Goal: Browse casually: Explore the website without a specific task or goal

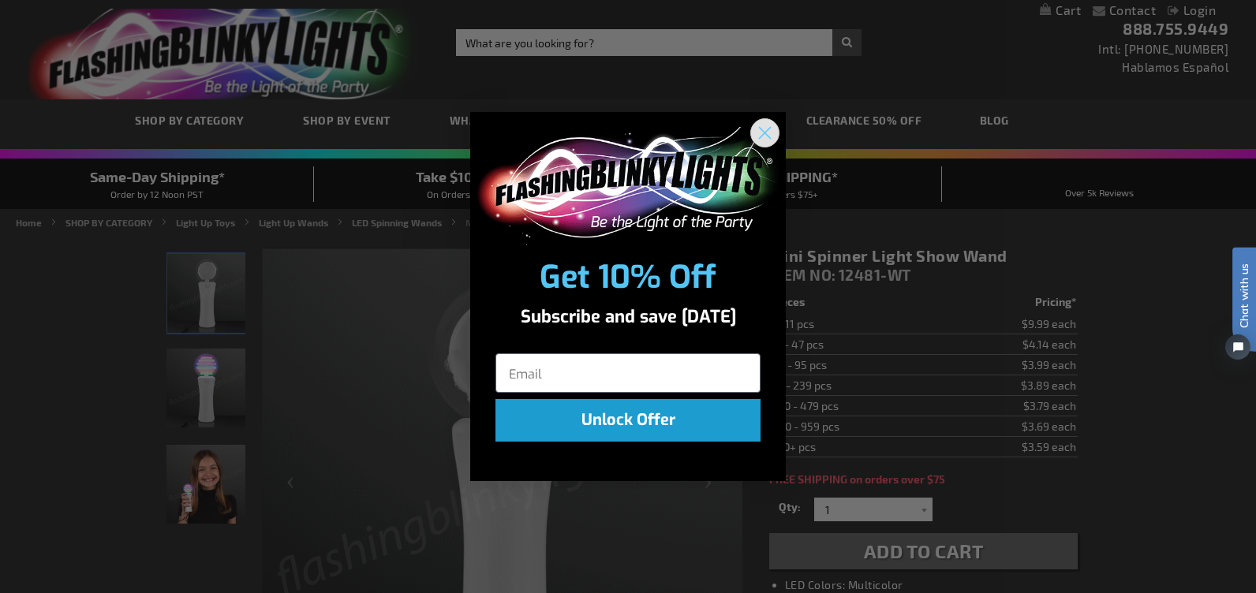
drag, startPoint x: 761, startPoint y: 131, endPoint x: 757, endPoint y: 119, distance: 12.7
click at [761, 131] on circle "Close dialog" at bounding box center [765, 132] width 26 height 26
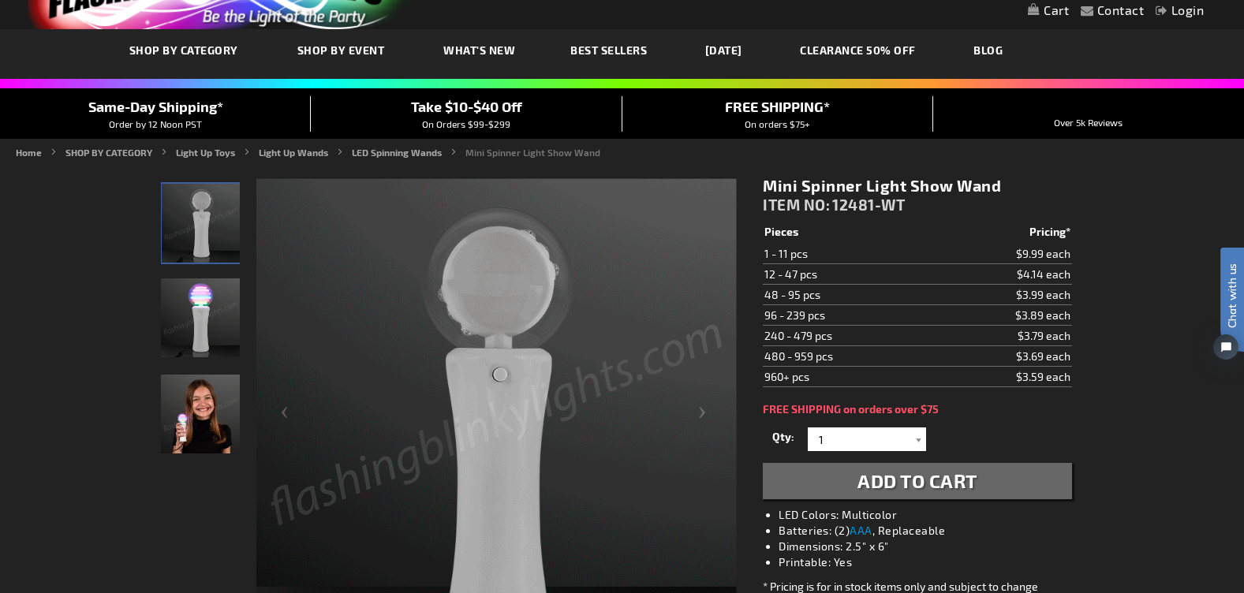
scroll to position [105, 0]
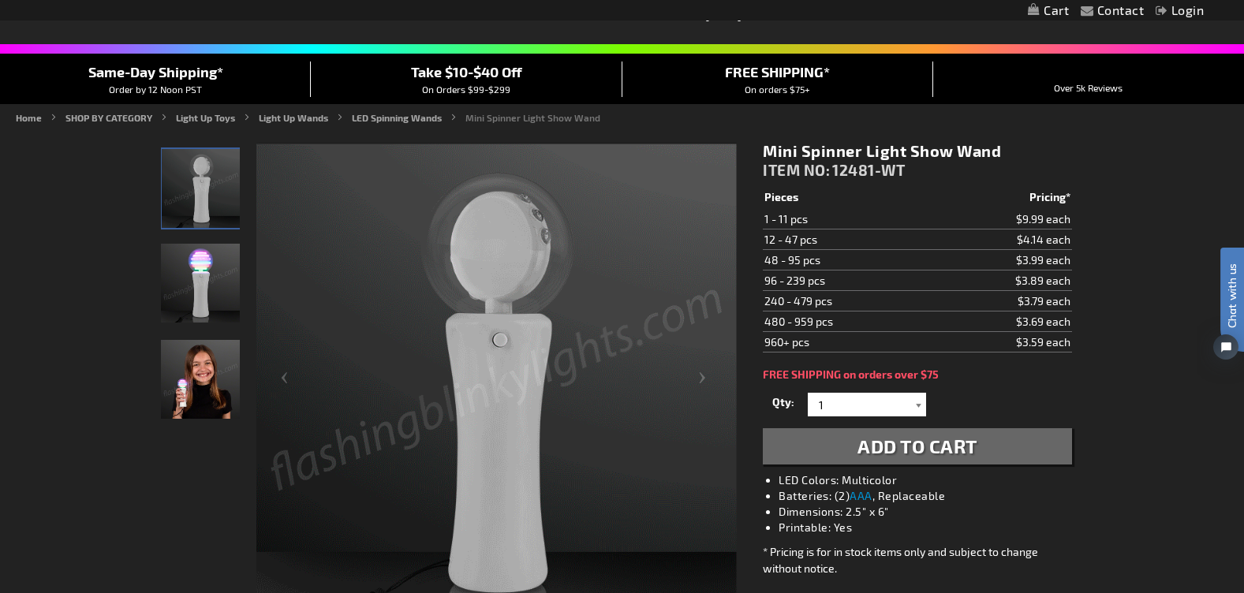
click at [915, 402] on div at bounding box center [919, 405] width 16 height 24
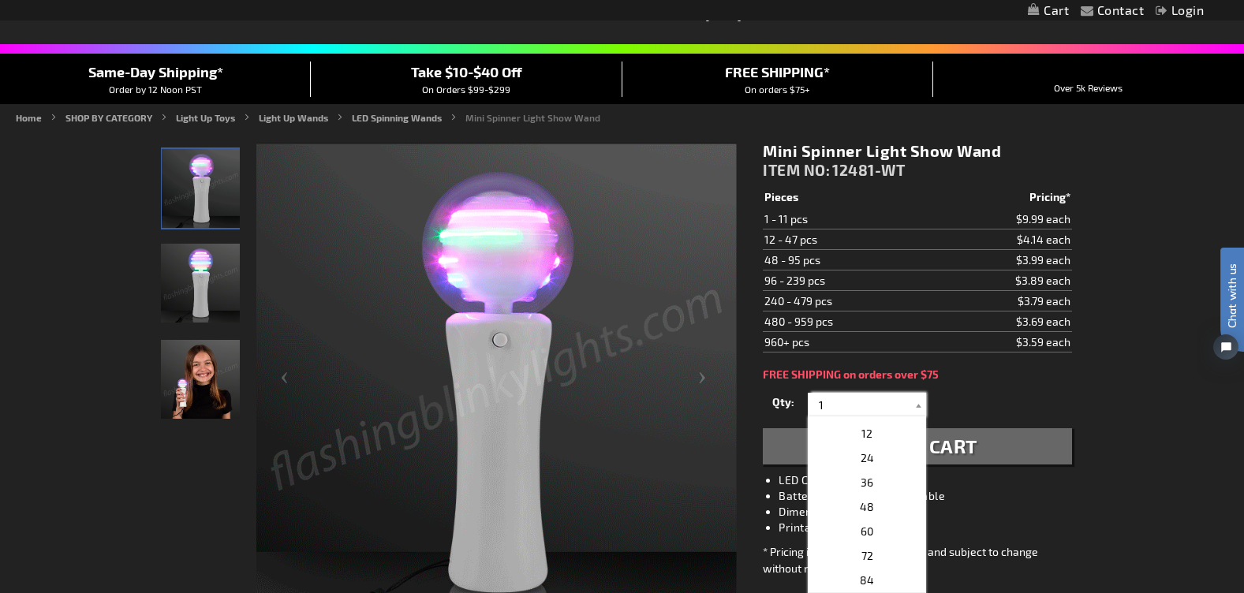
scroll to position [263, 0]
click at [843, 454] on p "24" at bounding box center [867, 459] width 118 height 24
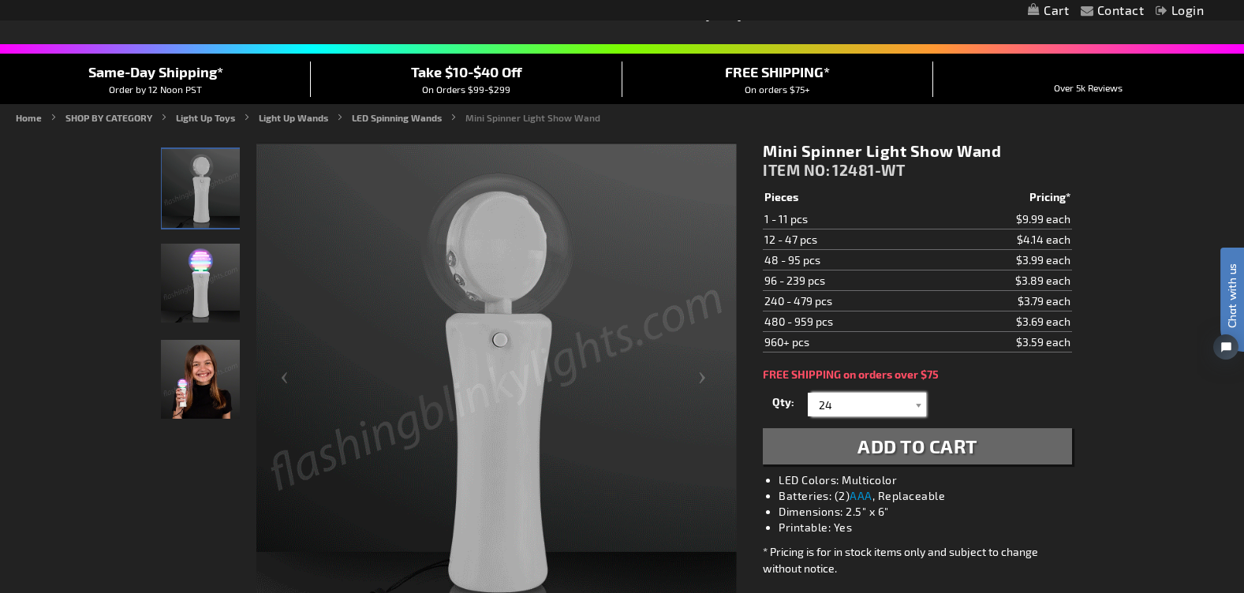
click at [860, 398] on input "24" at bounding box center [869, 405] width 114 height 24
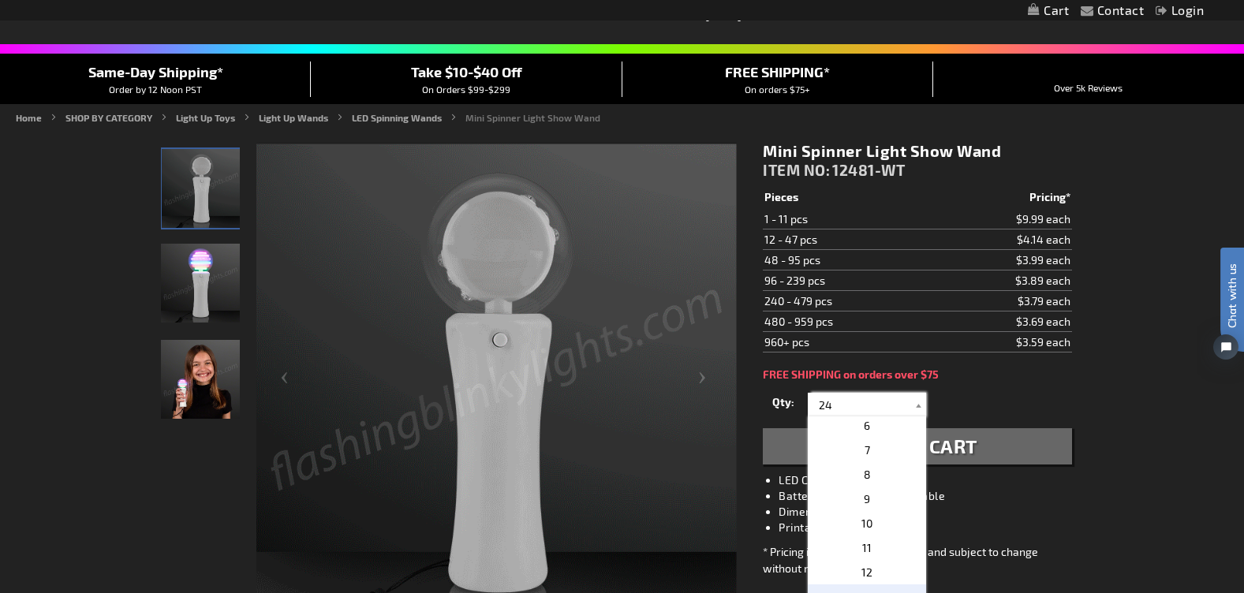
scroll to position [0, 0]
drag, startPoint x: 852, startPoint y: 410, endPoint x: 814, endPoint y: 414, distance: 38.9
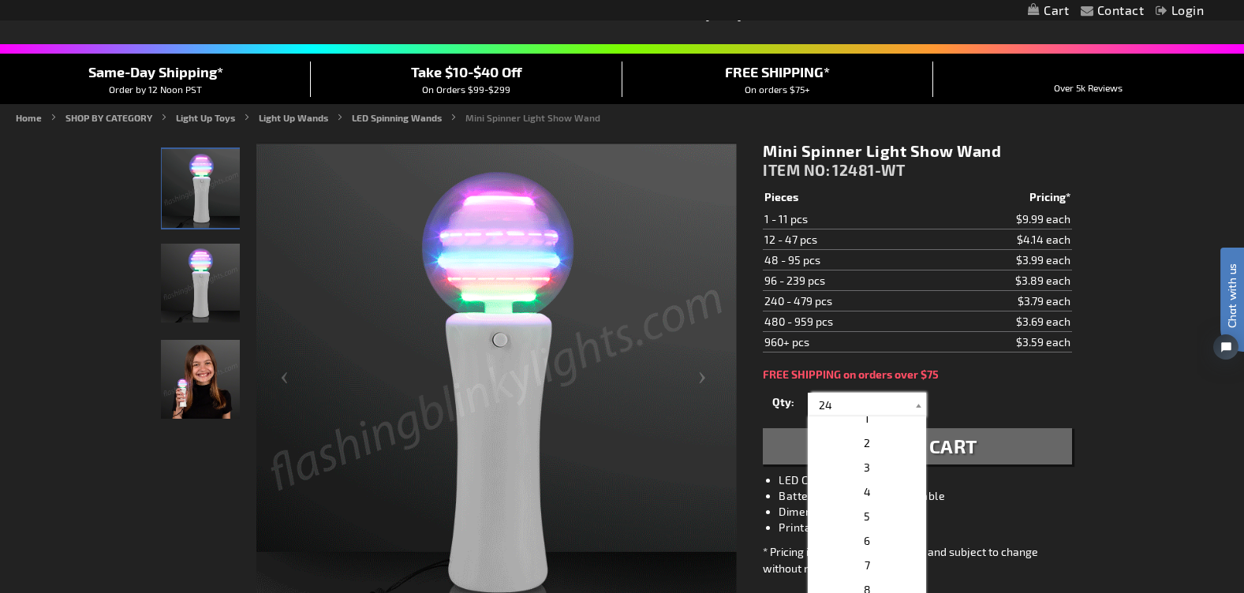
click at [814, 414] on input "24" at bounding box center [869, 405] width 114 height 24
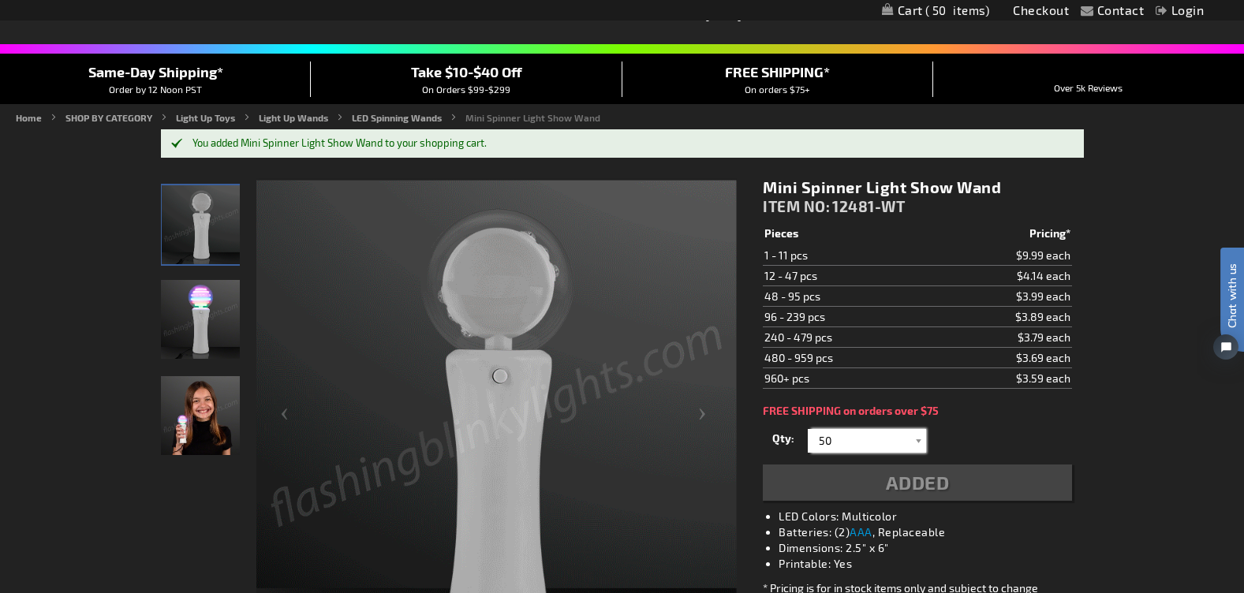
type input "50"
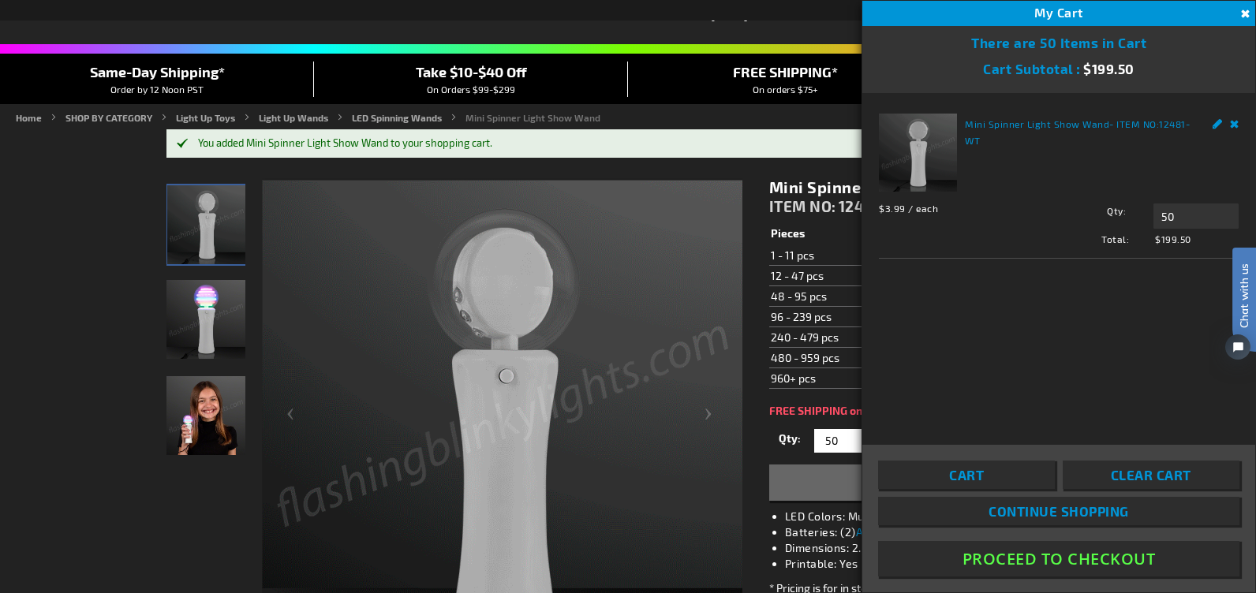
click at [832, 25] on link "CLEARANCE 50% OFF" at bounding box center [865, 15] width 140 height 53
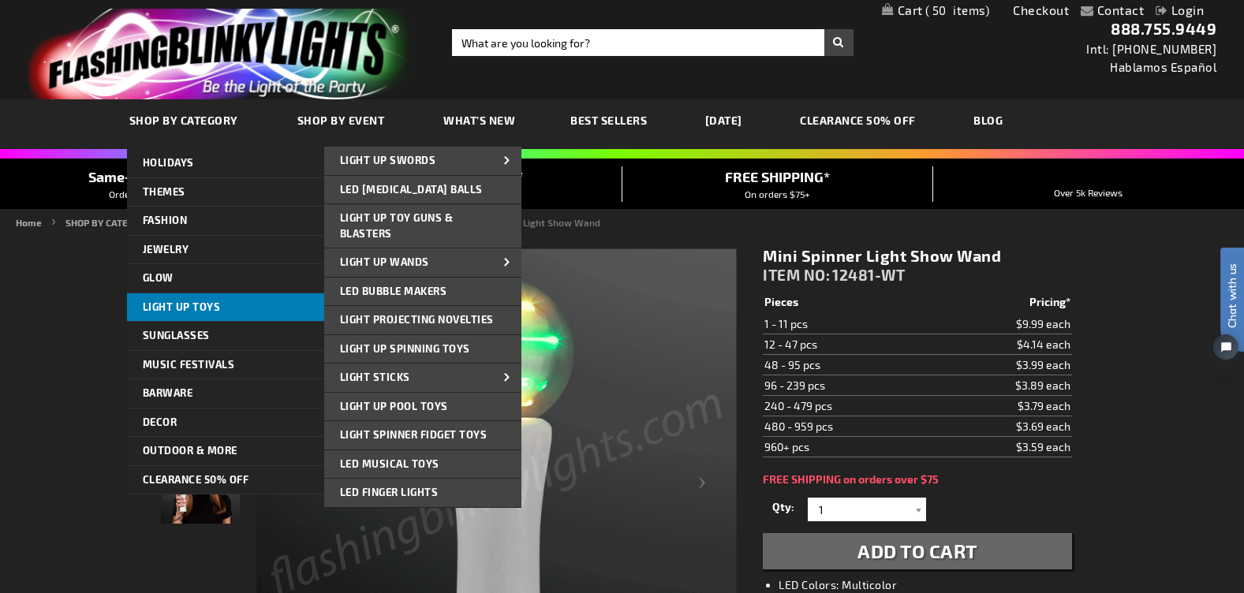
click at [180, 301] on span "Light Up Toys" at bounding box center [182, 307] width 78 height 13
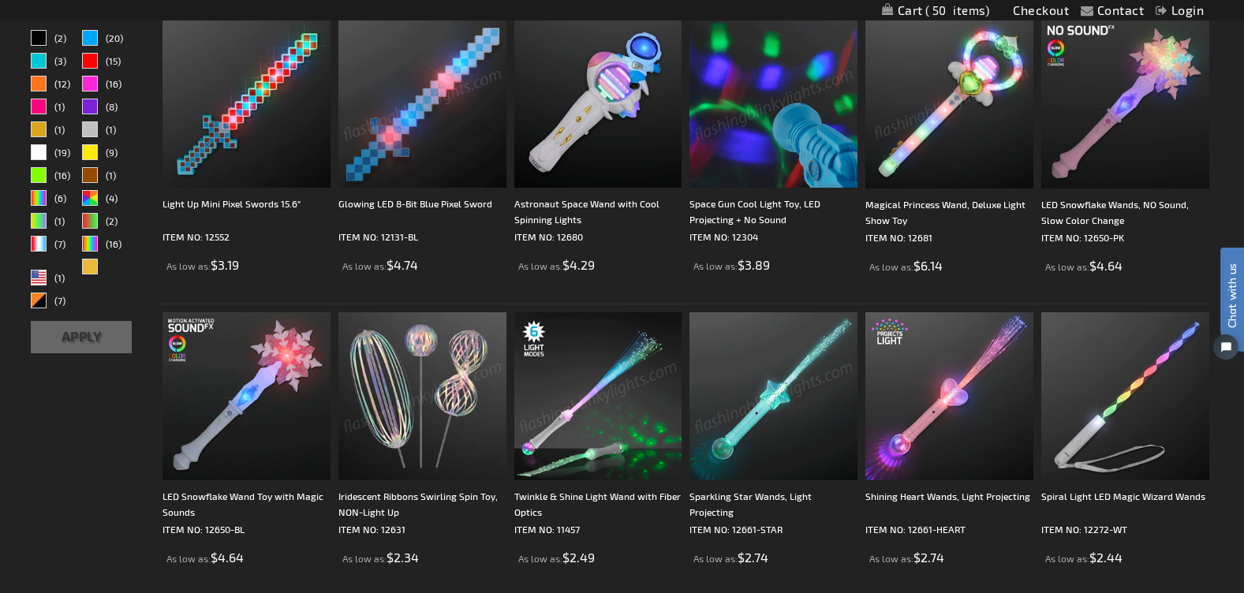
scroll to position [634, 0]
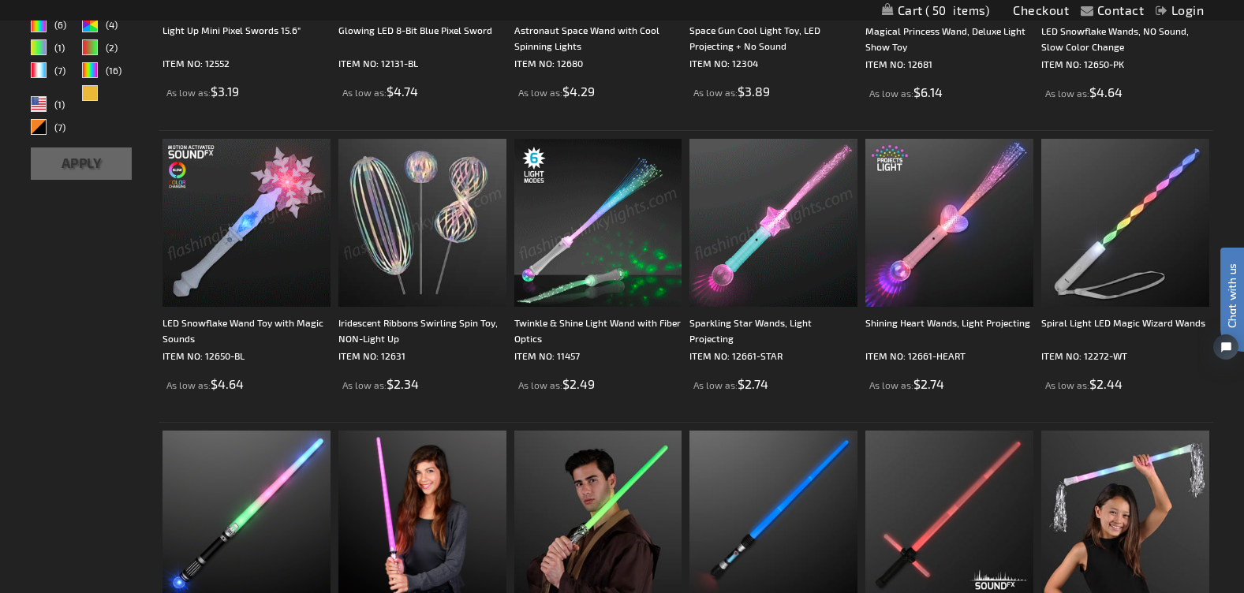
click at [423, 232] on img at bounding box center [423, 223] width 168 height 168
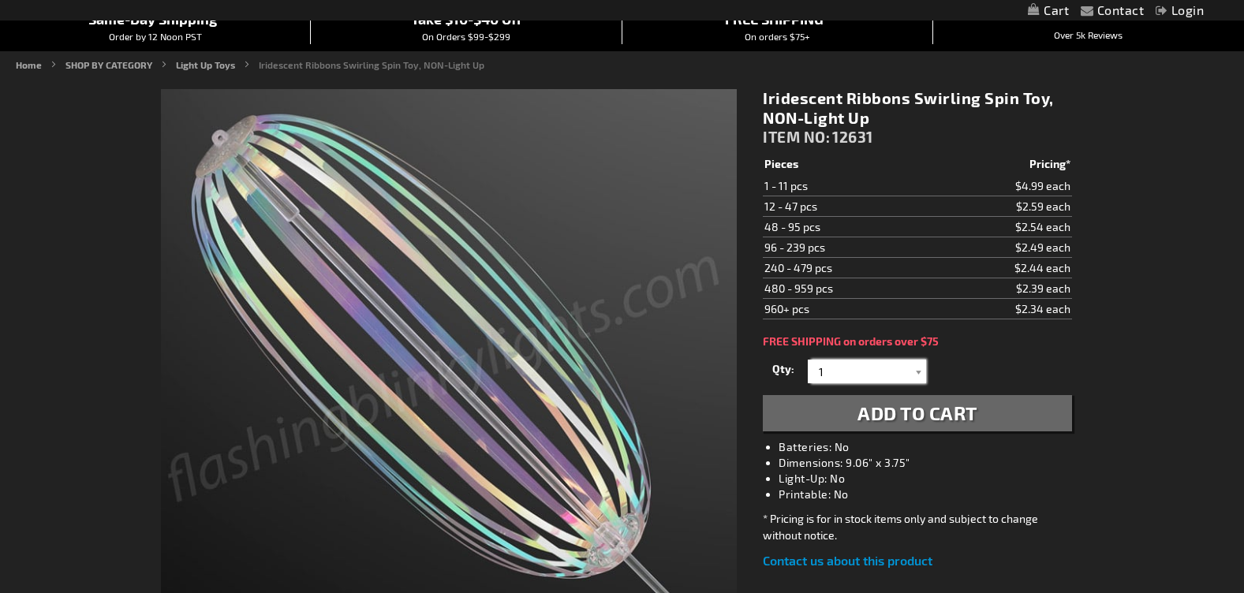
click at [882, 369] on input "1" at bounding box center [869, 372] width 114 height 24
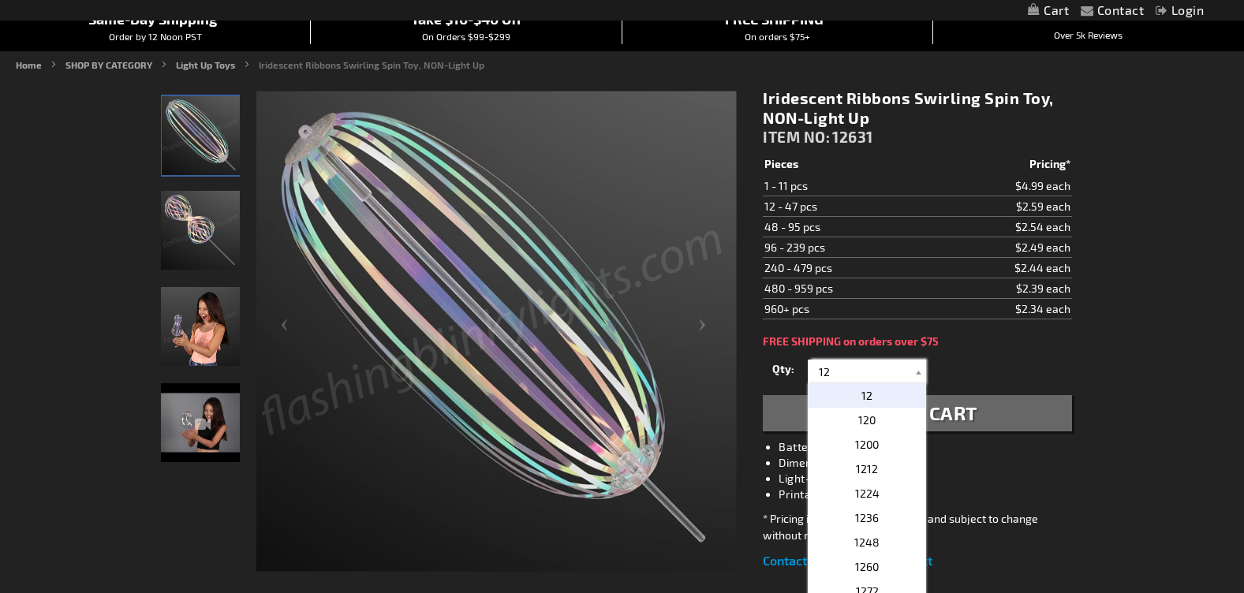
type input "12"
click at [978, 387] on div "Qty 1 2 3 4 5 6 7 8 9 10 11 12 24 36 48 60 72 84 96 108 120 132 144 156 168" at bounding box center [917, 372] width 309 height 32
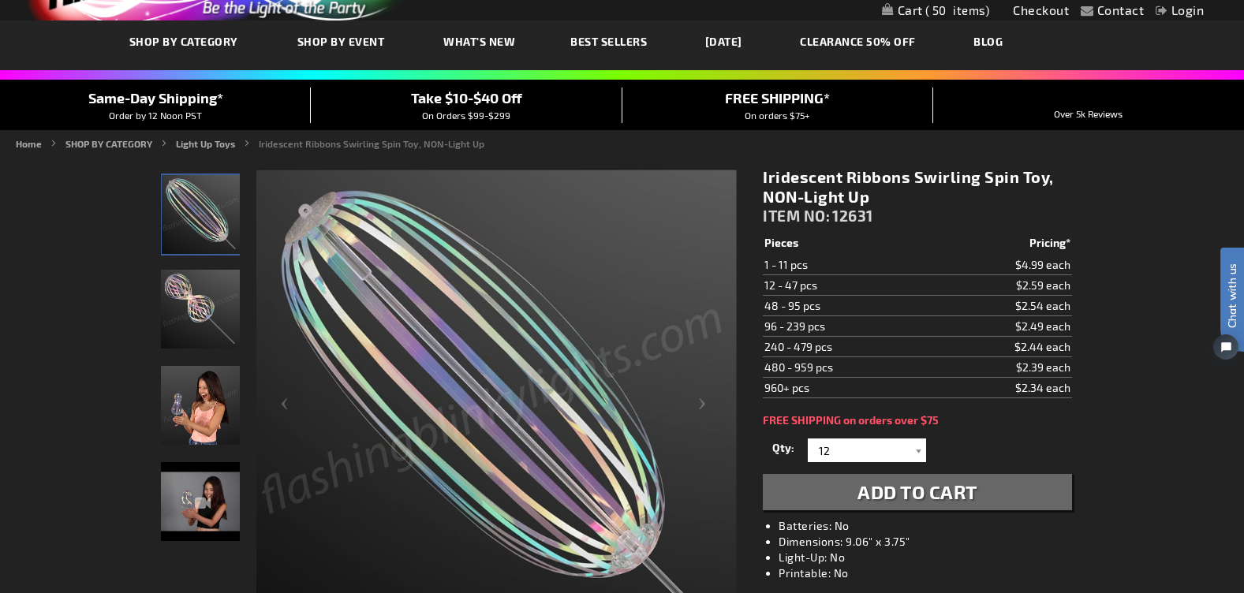
click at [594, 36] on span "Best Sellers" at bounding box center [608, 41] width 77 height 13
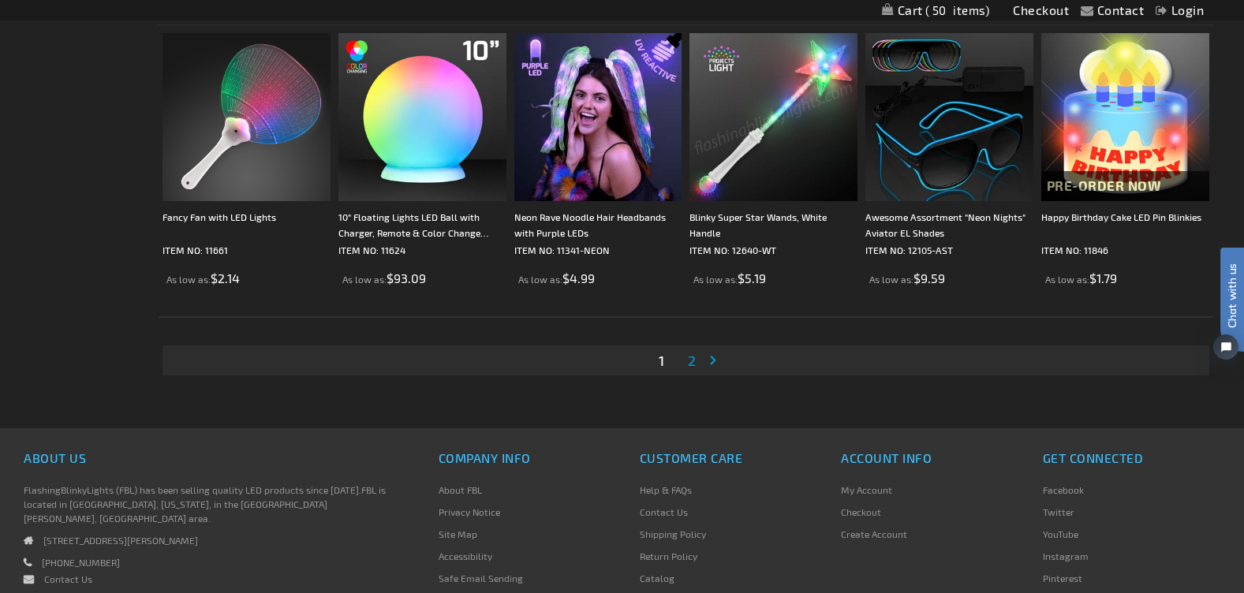
scroll to position [3103, 0]
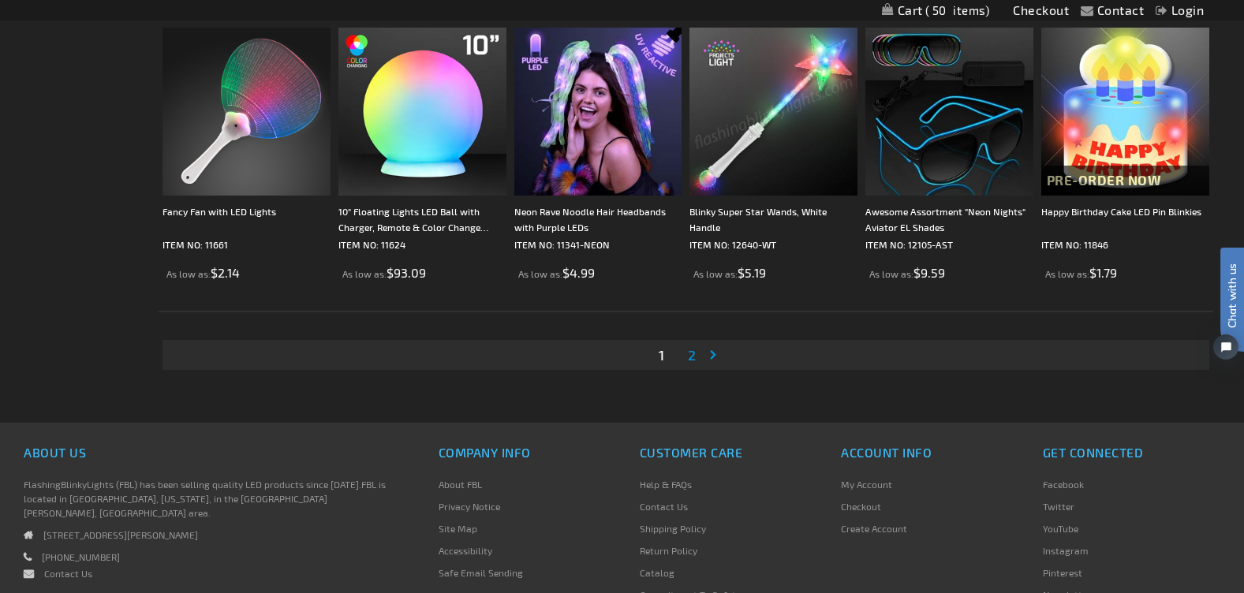
click at [690, 375] on div "Page You're currently reading page 1 Page 2 Page Next Sort By Featured" at bounding box center [686, 355] width 1054 height 55
click at [694, 353] on span "2" at bounding box center [692, 354] width 8 height 17
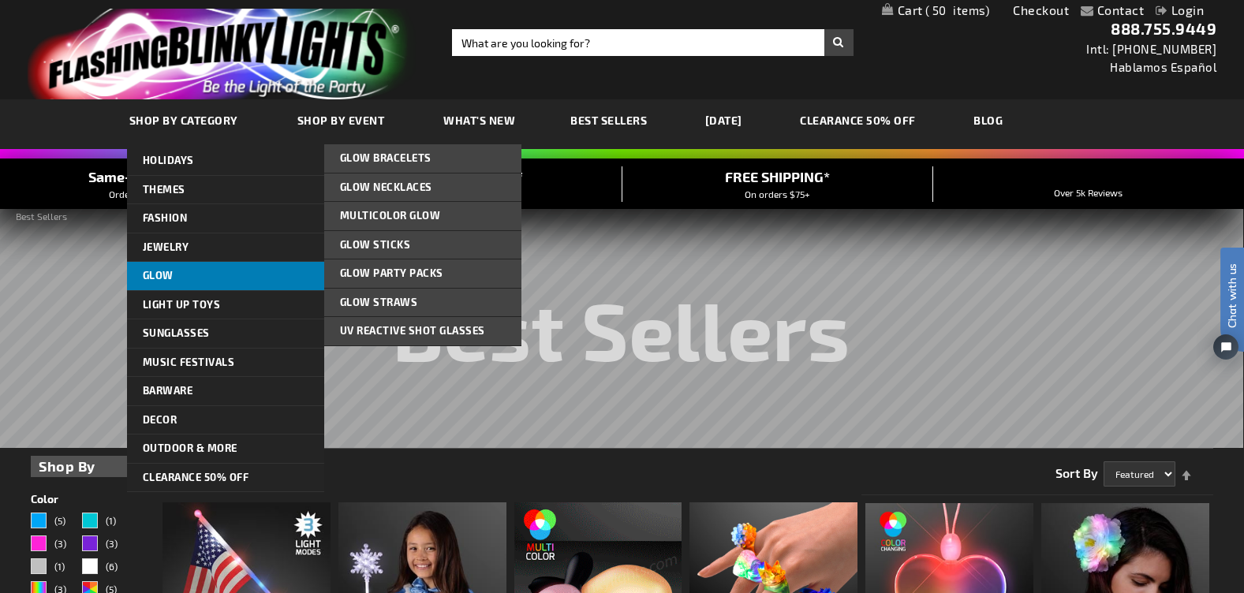
click at [166, 272] on span "Glow" at bounding box center [158, 275] width 31 height 13
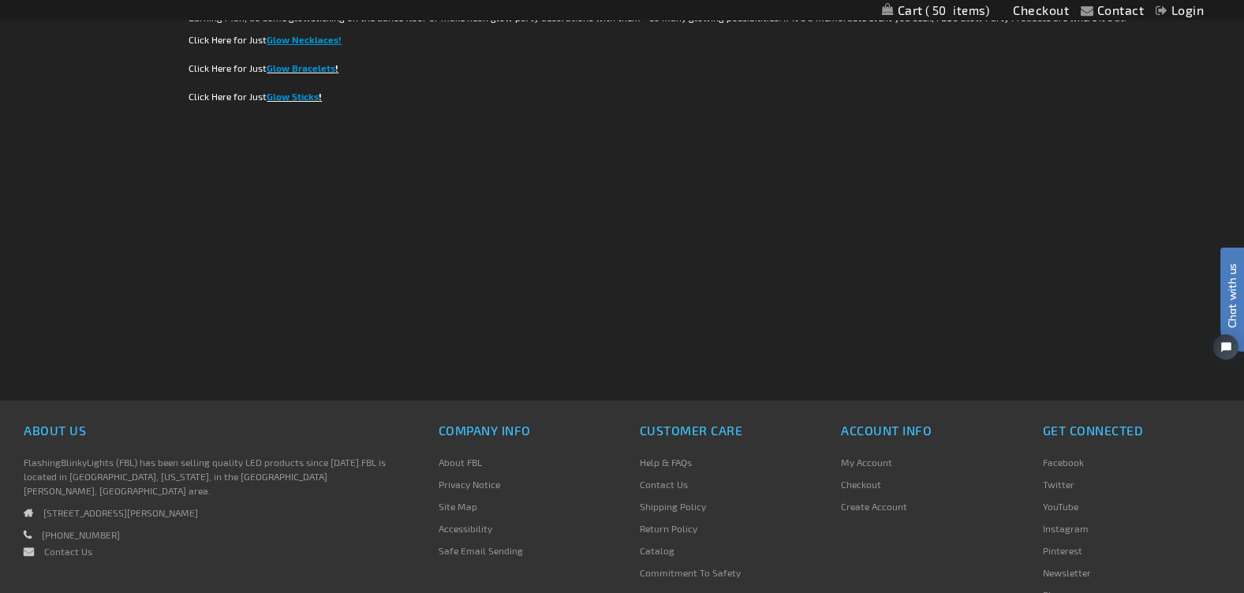
scroll to position [3106, 0]
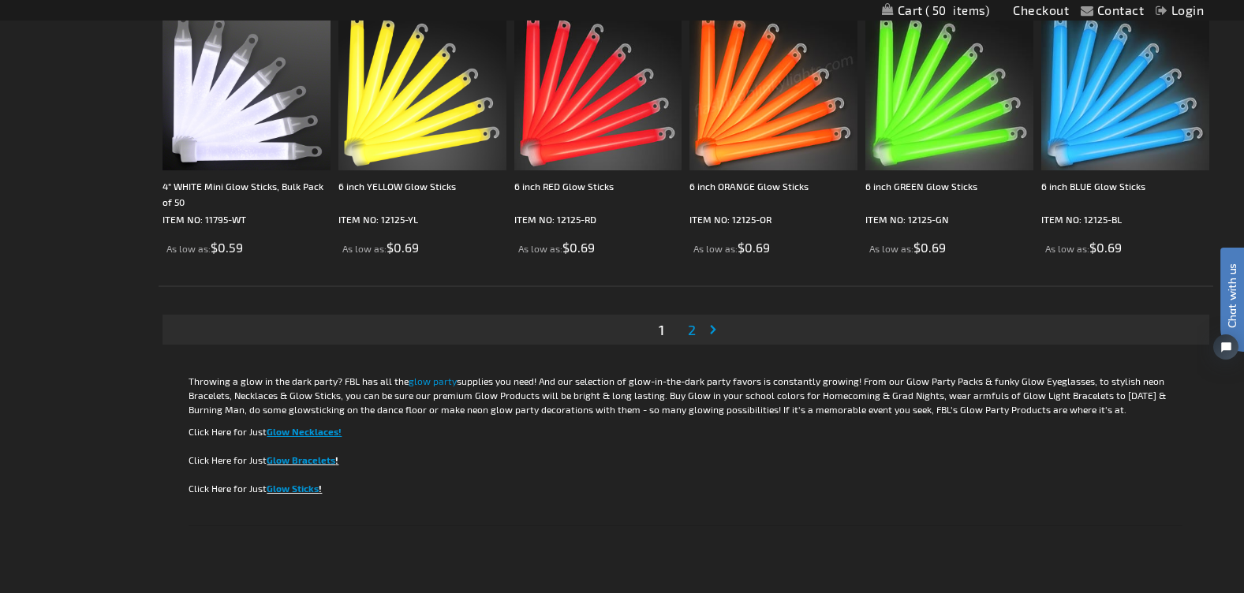
click at [694, 332] on span "2" at bounding box center [692, 329] width 8 height 17
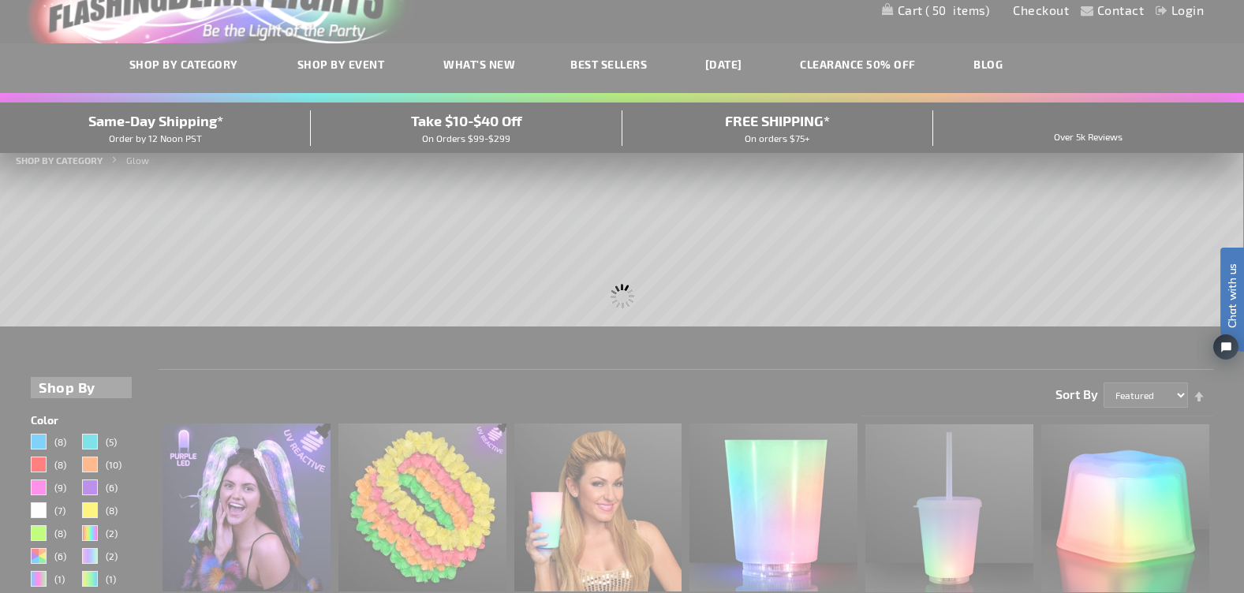
scroll to position [0, 0]
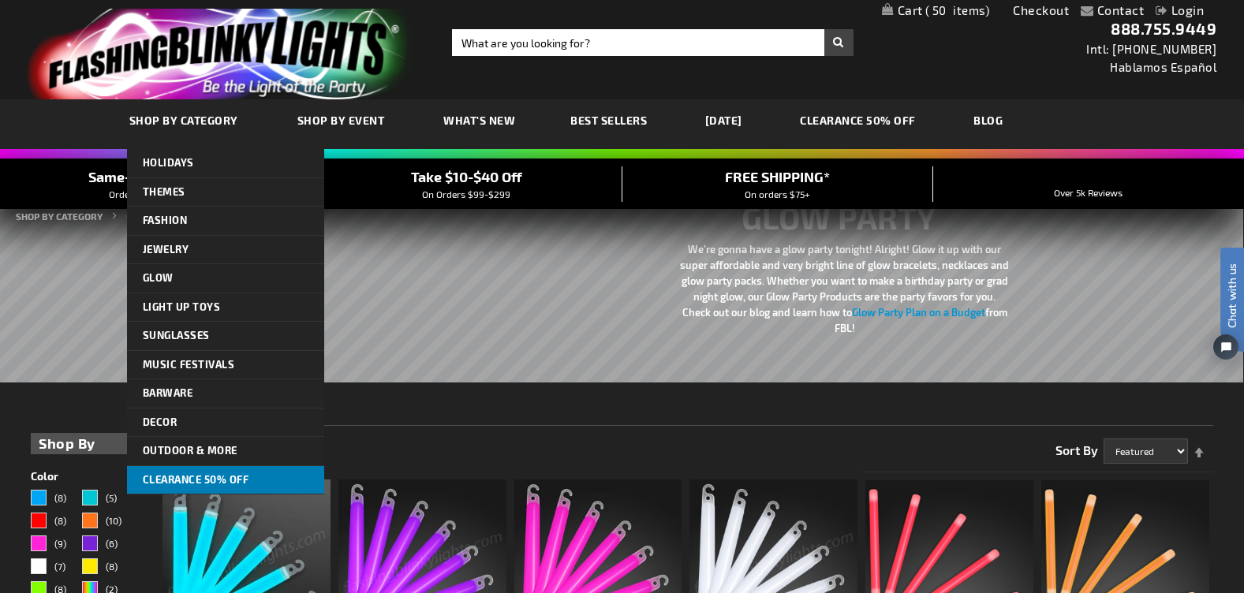
click at [181, 479] on span "CLEARANCE 50% OFF" at bounding box center [196, 479] width 107 height 13
